Goal: Task Accomplishment & Management: Complete application form

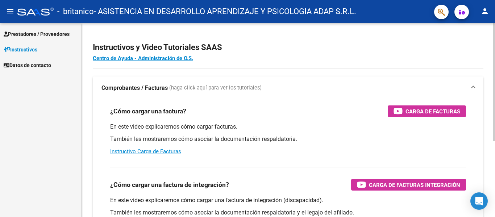
click at [131, 87] on strong "Comprobantes / Facturas" at bounding box center [135, 88] width 66 height 8
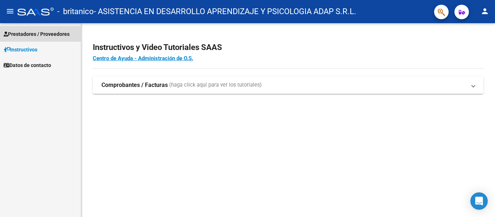
click at [48, 33] on span "Prestadores / Proveedores" at bounding box center [37, 34] width 66 height 8
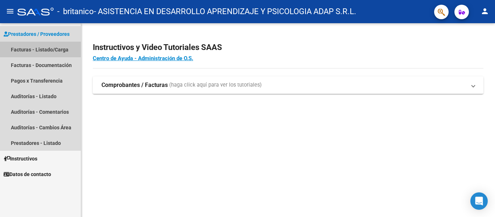
click at [49, 49] on link "Facturas - Listado/Carga" at bounding box center [40, 50] width 81 height 16
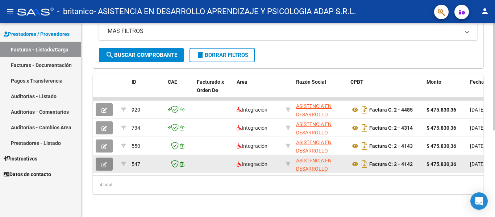
click at [104, 162] on icon "button" at bounding box center [104, 164] width 5 height 5
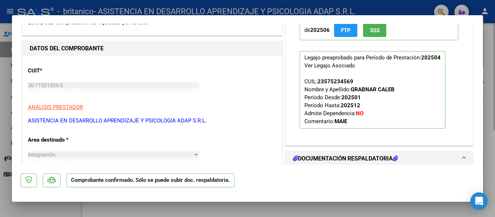
scroll to position [181, 0]
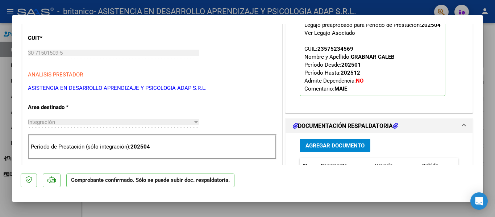
click at [33, 210] on div at bounding box center [247, 108] width 495 height 217
type input "$ 0,00"
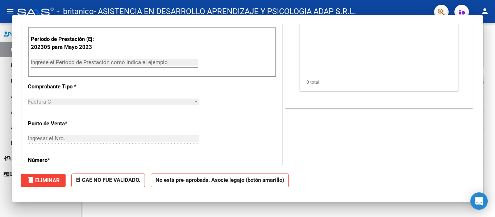
scroll to position [87, 0]
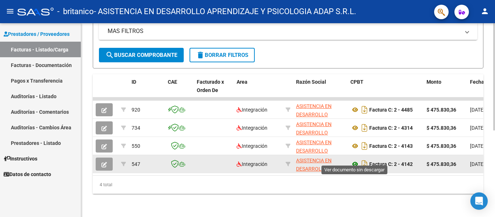
click at [354, 160] on icon at bounding box center [355, 164] width 9 height 9
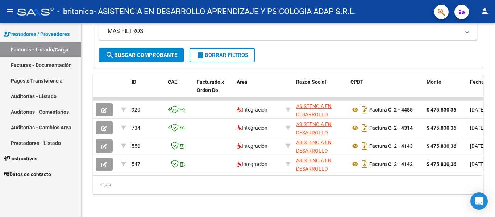
click at [37, 77] on link "Pagos x Transferencia" at bounding box center [40, 81] width 81 height 16
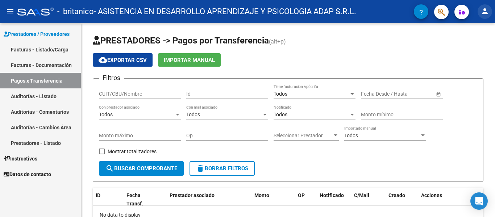
click at [487, 14] on mat-icon "person" at bounding box center [485, 11] width 9 height 9
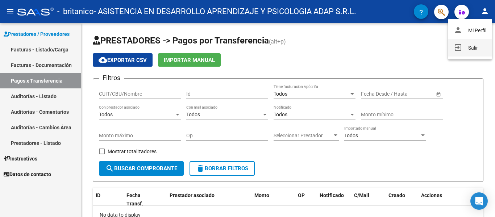
click at [472, 47] on button "exit_to_app Salir" at bounding box center [470, 47] width 44 height 17
